Goal: Navigation & Orientation: Find specific page/section

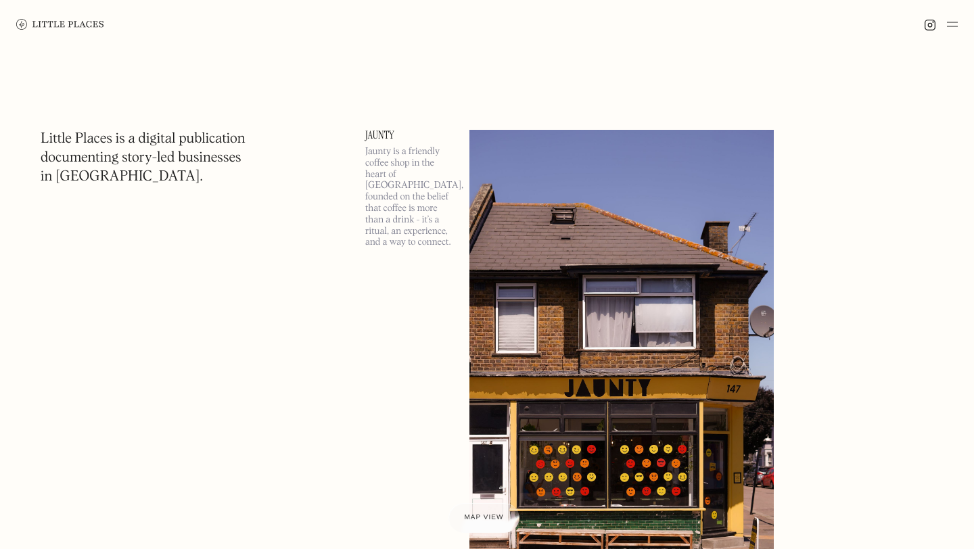
click at [952, 25] on img at bounding box center [952, 24] width 11 height 16
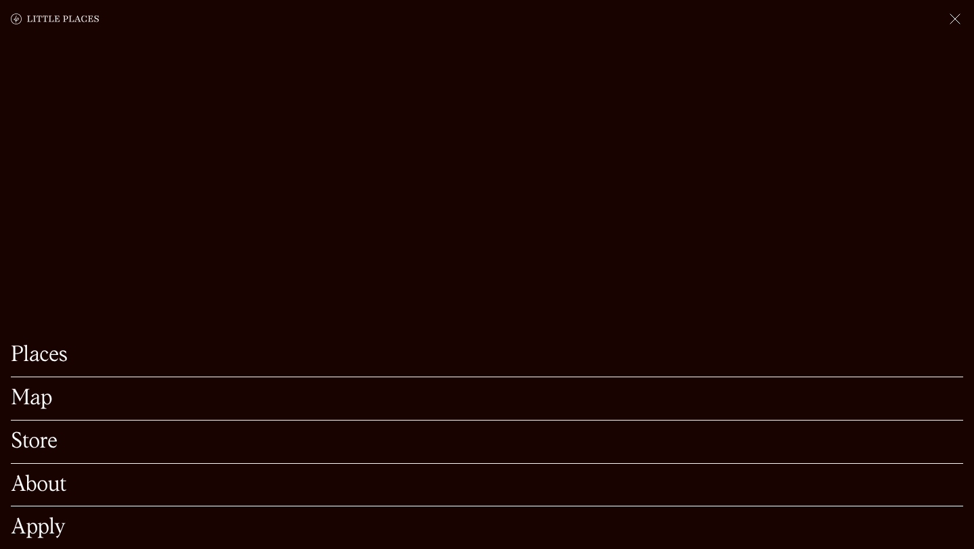
click at [29, 398] on link "Map" at bounding box center [487, 398] width 953 height 21
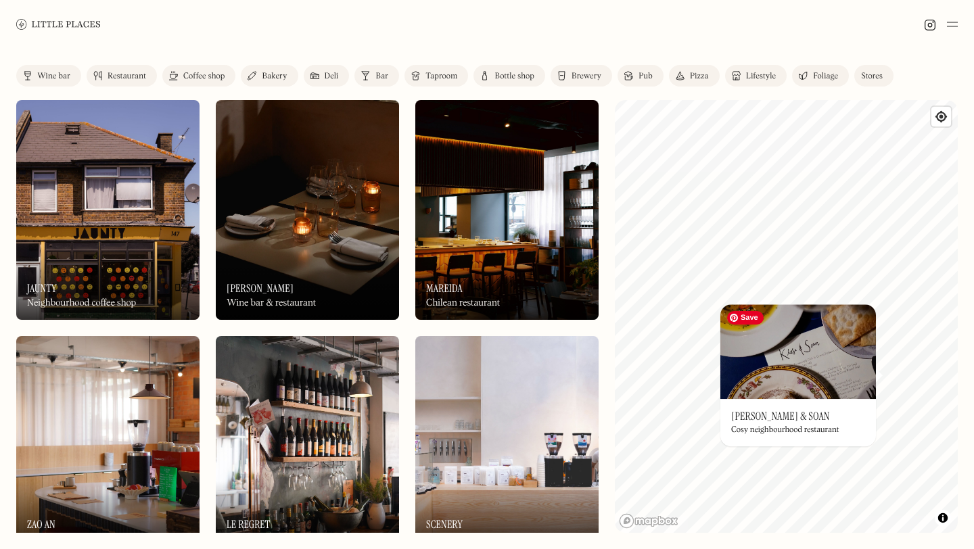
click at [805, 380] on img at bounding box center [799, 351] width 156 height 95
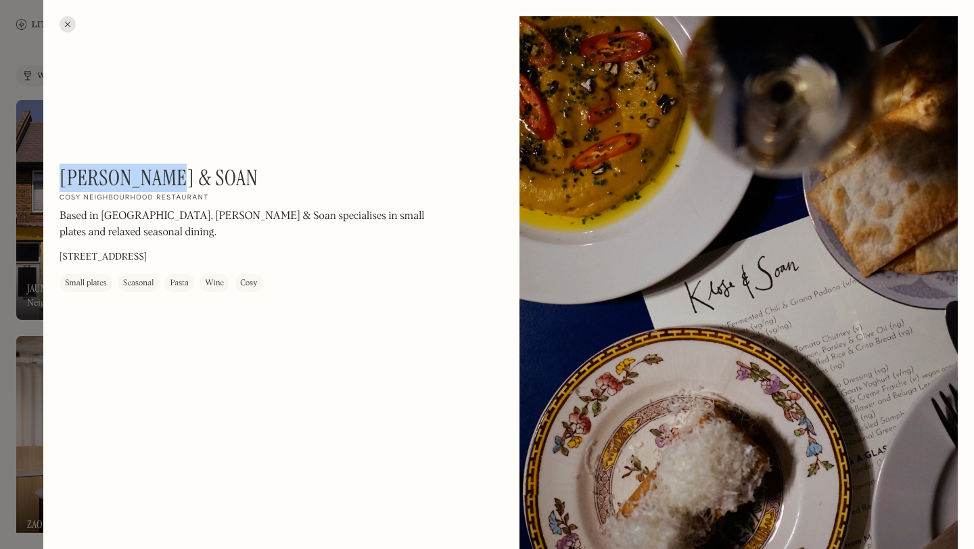
drag, startPoint x: 185, startPoint y: 177, endPoint x: 62, endPoint y: 179, distance: 123.2
click at [62, 179] on div "Klose & Soan On Our Radar Cosy neighbourhood restaurant Based in Deptford, Klos…" at bounding box center [242, 228] width 365 height 127
click at [0, 372] on div at bounding box center [487, 274] width 974 height 549
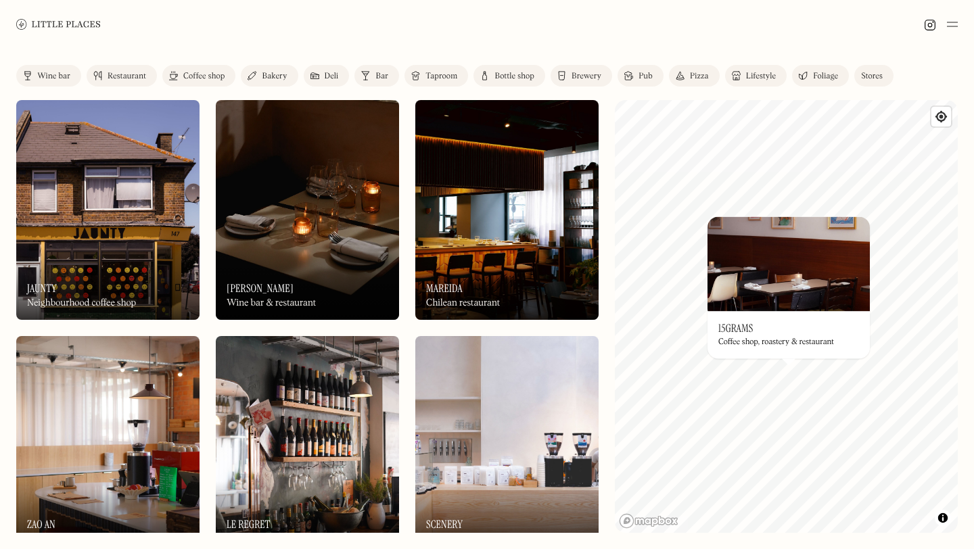
click at [775, 329] on div "On Our Radar 15grams Coffee shop, roastery & restaurant" at bounding box center [789, 334] width 162 height 47
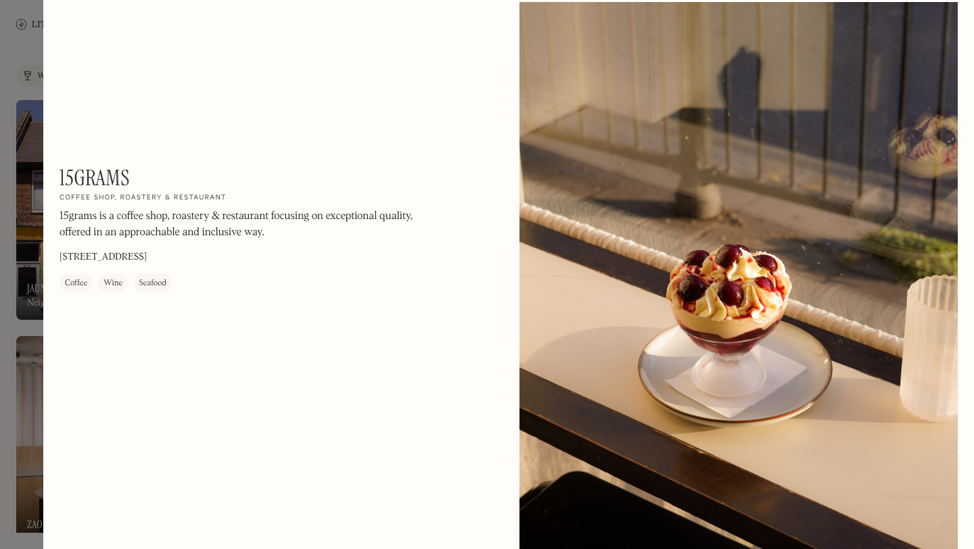
scroll to position [1550, 0]
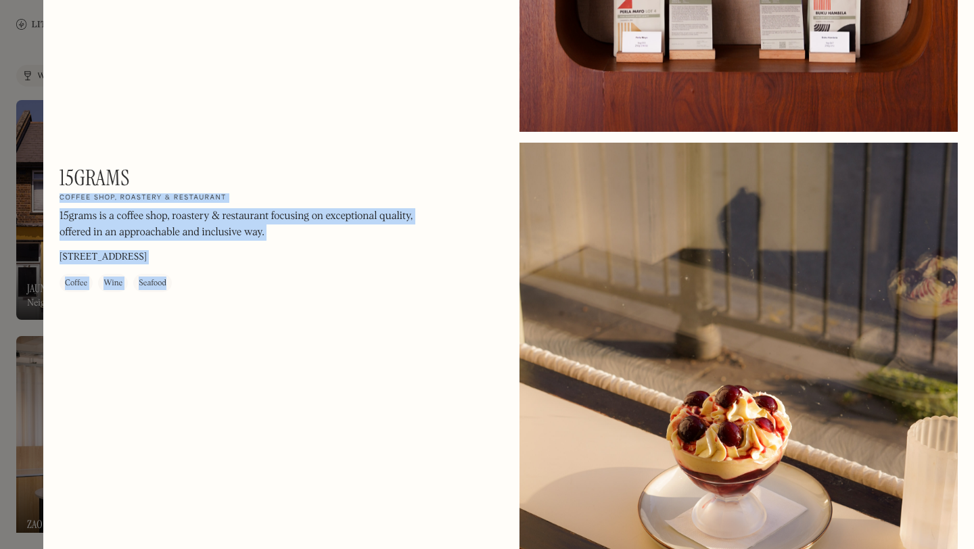
drag, startPoint x: 141, startPoint y: 177, endPoint x: 59, endPoint y: 174, distance: 81.9
click at [60, 174] on div "15grams On Our Radar Coffee shop, roastery & restaurant 15grams is a coffee sho…" at bounding box center [242, 228] width 365 height 127
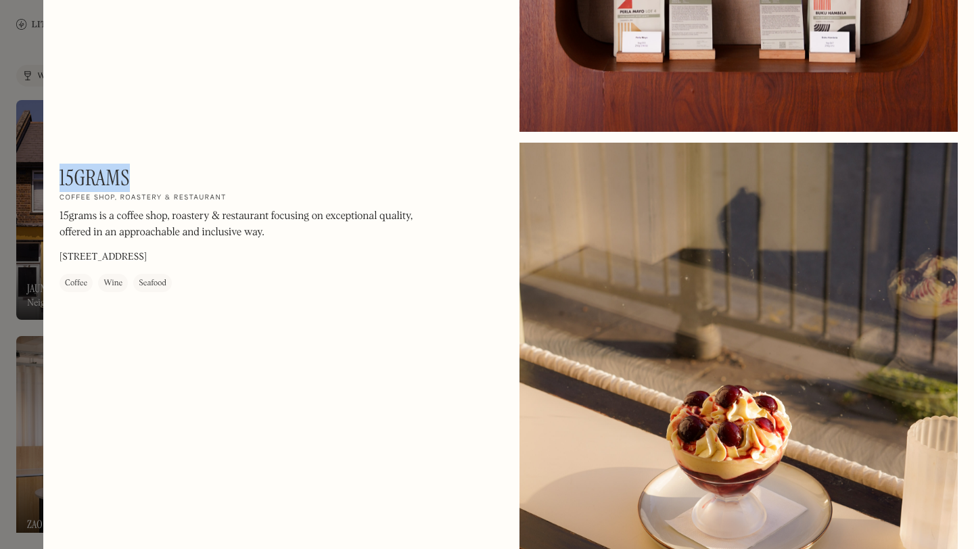
drag, startPoint x: 60, startPoint y: 177, endPoint x: 133, endPoint y: 177, distance: 73.1
click at [133, 177] on div "15grams On Our Radar Coffee shop, roastery & restaurant 15grams is a coffee sho…" at bounding box center [242, 228] width 365 height 127
click at [0, 426] on div at bounding box center [487, 274] width 974 height 549
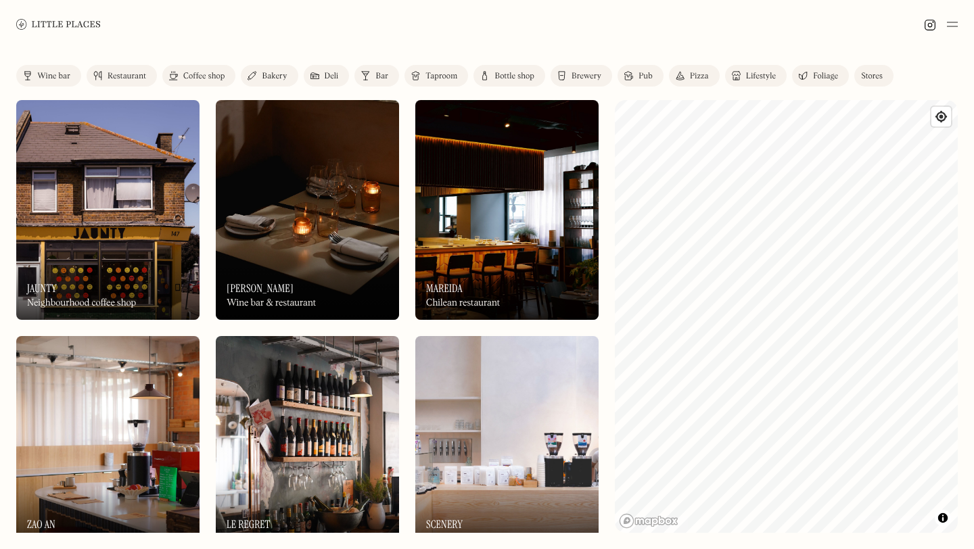
click at [64, 76] on div "Wine bar" at bounding box center [53, 76] width 33 height 8
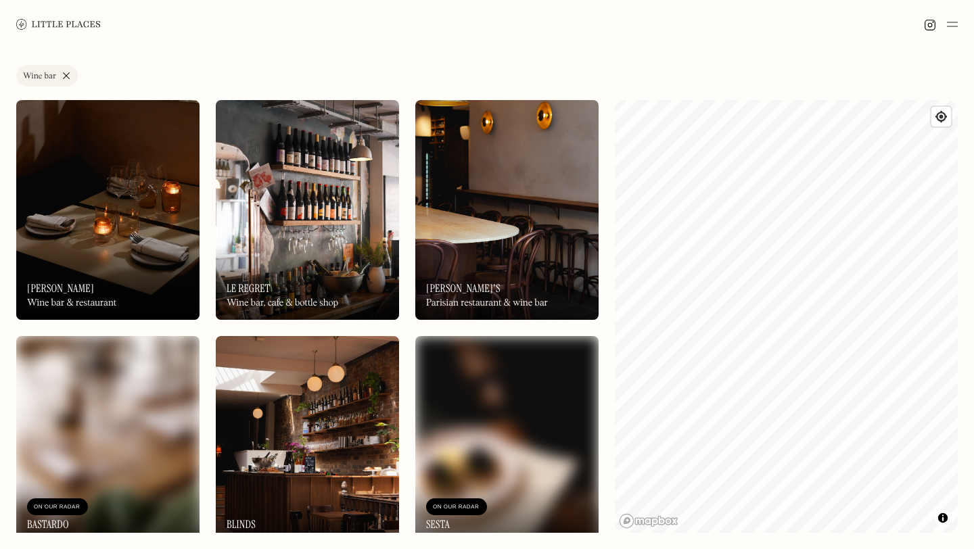
click at [64, 80] on link "Wine bar" at bounding box center [47, 76] width 62 height 22
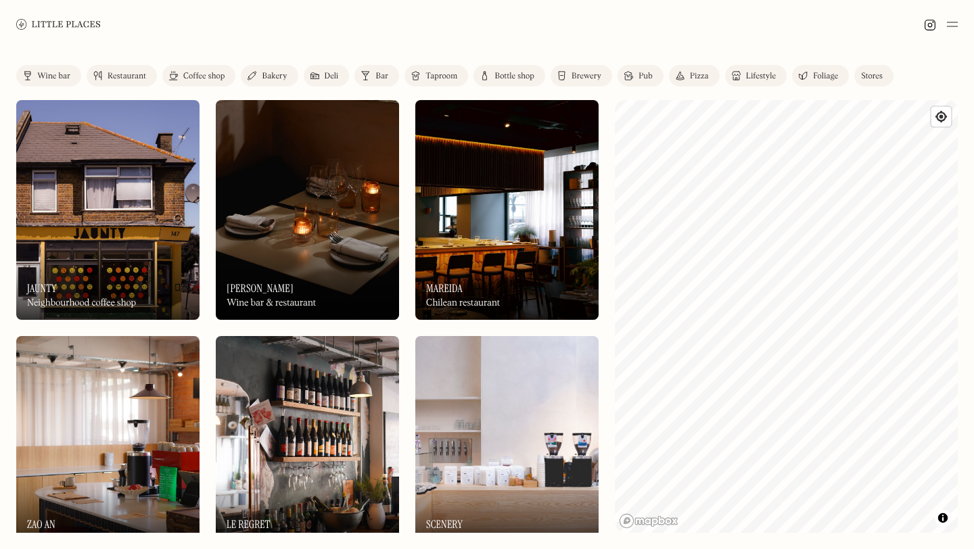
click at [127, 81] on link "Restaurant" at bounding box center [122, 76] width 70 height 22
